Goal: Task Accomplishment & Management: Manage account settings

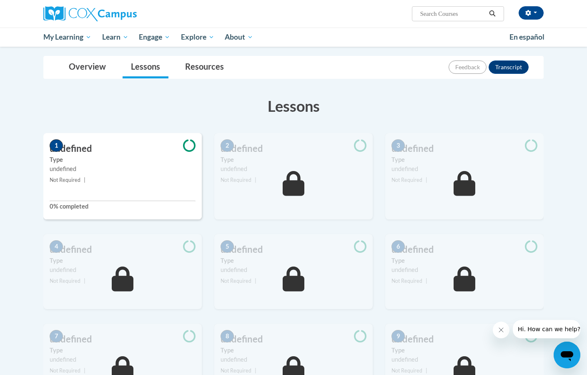
click at [93, 160] on label "Type" at bounding box center [123, 159] width 146 height 9
click at [180, 158] on label "Type" at bounding box center [123, 159] width 146 height 9
click at [519, 65] on button "Transcript" at bounding box center [509, 66] width 40 height 13
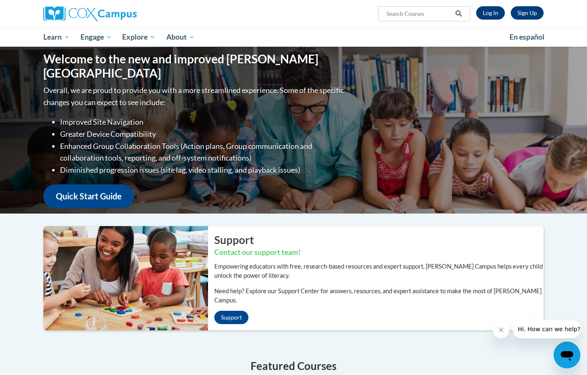
click at [494, 13] on link "Log In" at bounding box center [490, 12] width 29 height 13
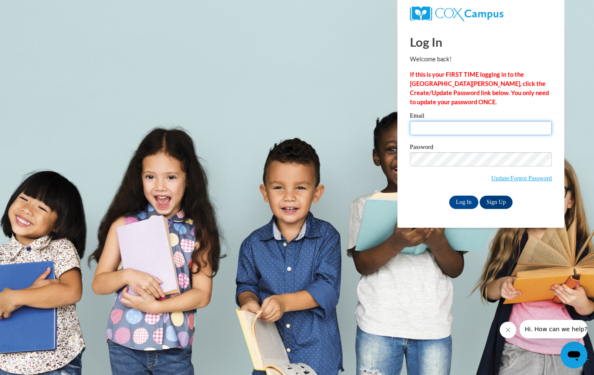
type input "[EMAIL_ADDRESS][DOMAIN_NAME]"
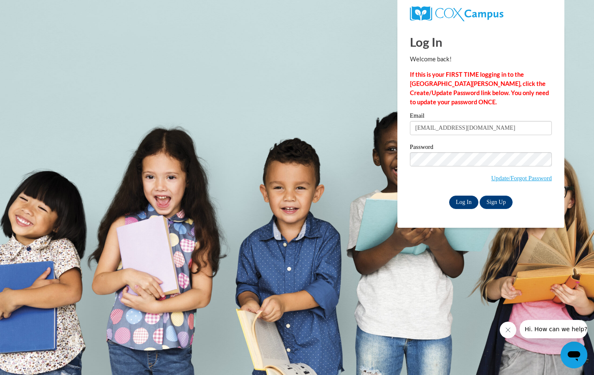
click at [462, 201] on input "Log In" at bounding box center [463, 202] width 29 height 13
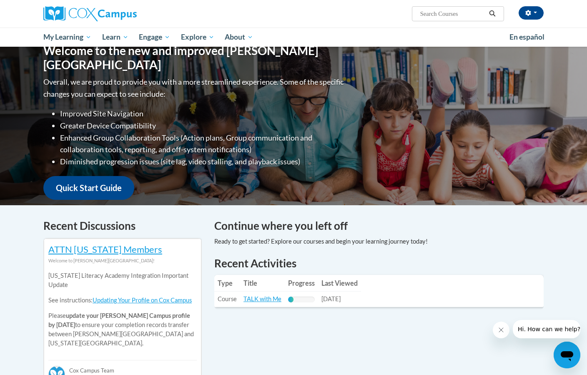
scroll to position [112, 0]
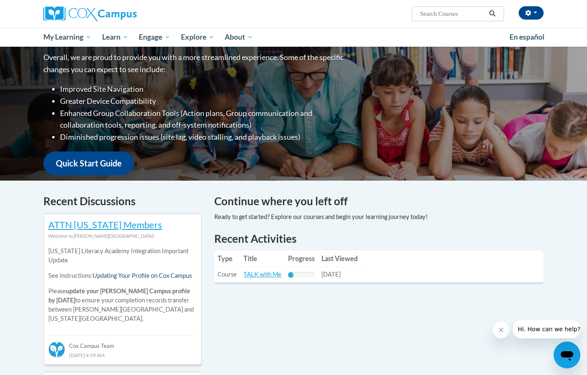
click at [108, 275] on link "Updating Your Profile on Cox Campus" at bounding box center [142, 275] width 99 height 7
